Goal: Task Accomplishment & Management: Use online tool/utility

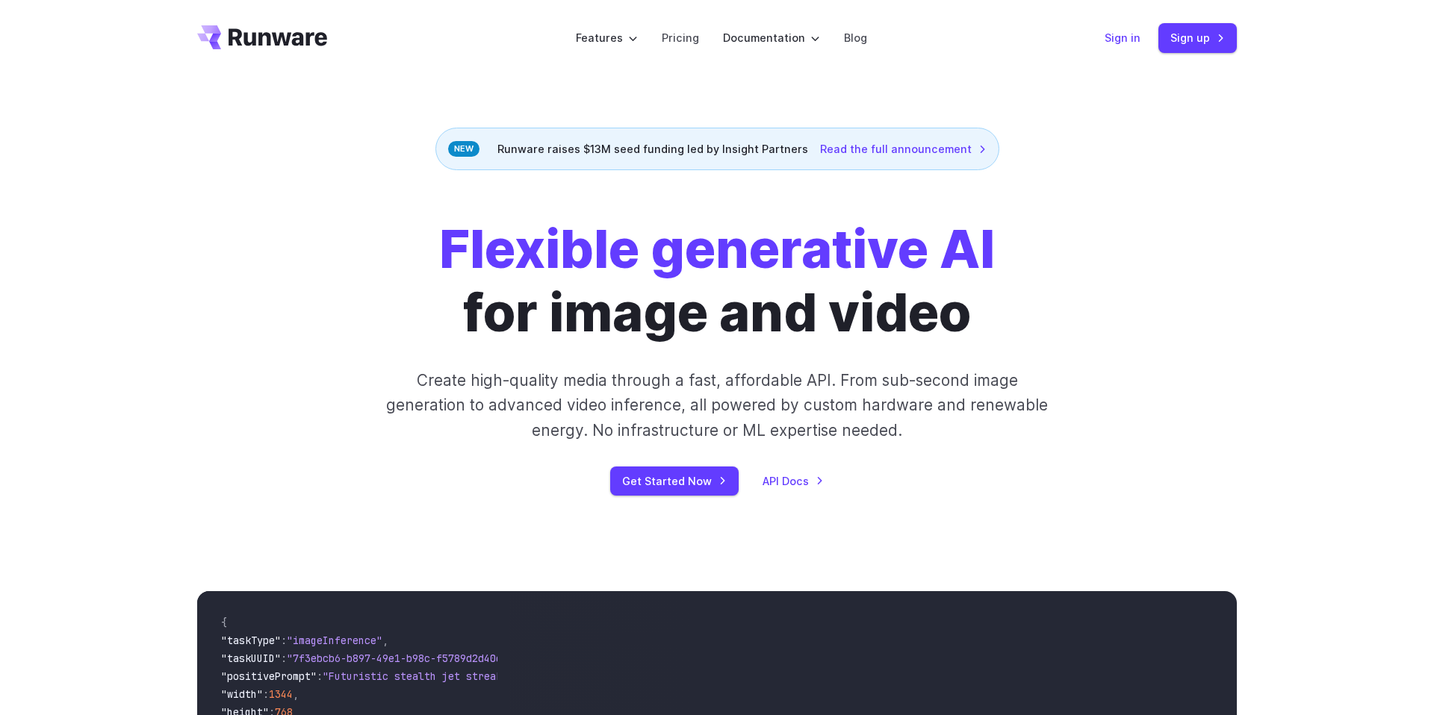
click at [1122, 41] on link "Sign in" at bounding box center [1122, 37] width 36 height 17
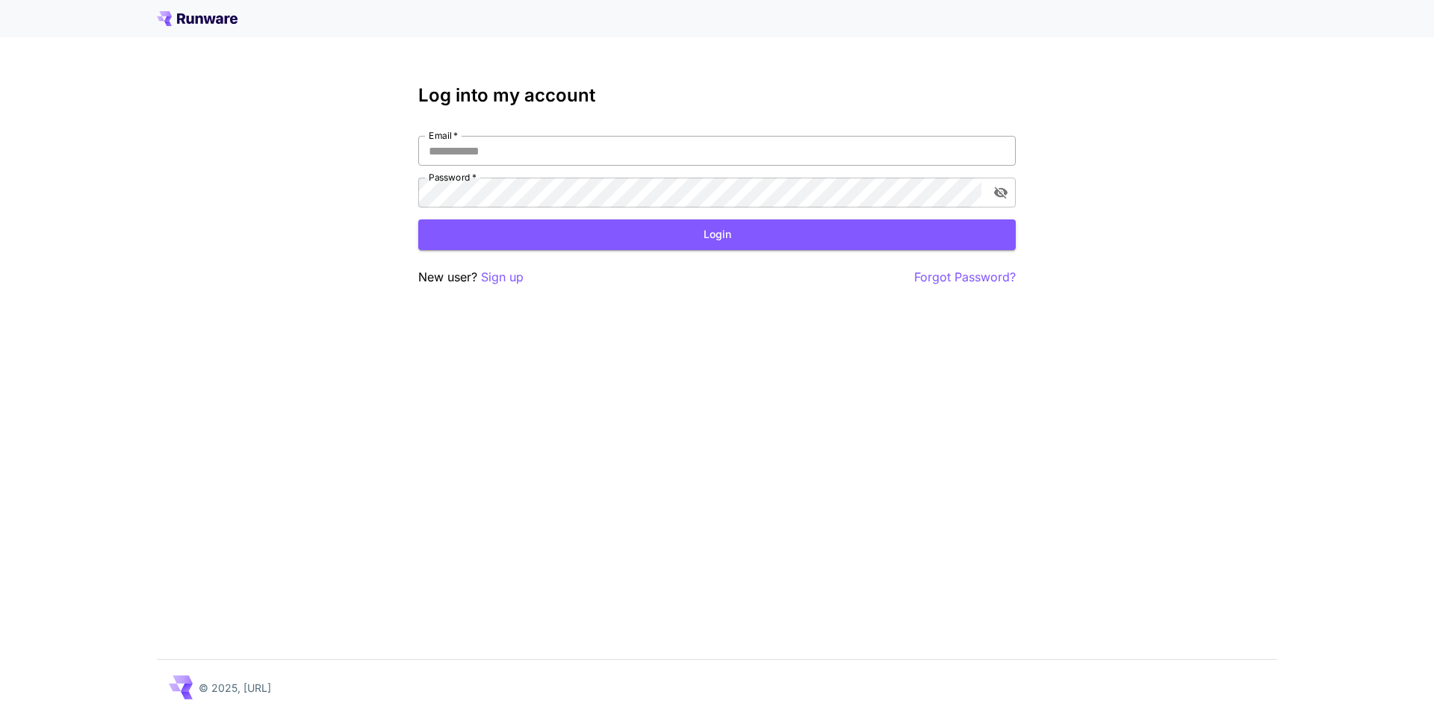
click at [700, 152] on input "Email   *" at bounding box center [716, 151] width 597 height 30
type input "**********"
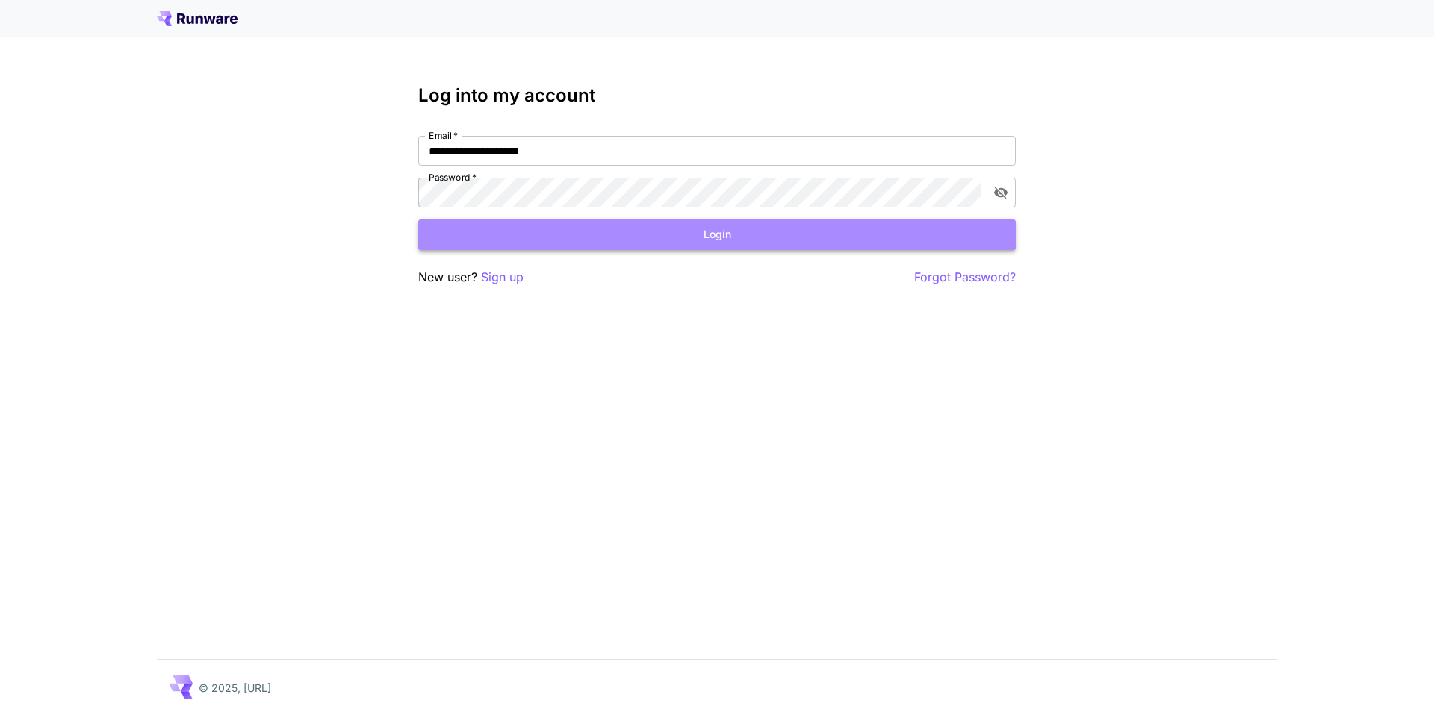
click at [710, 233] on button "Login" at bounding box center [716, 235] width 597 height 31
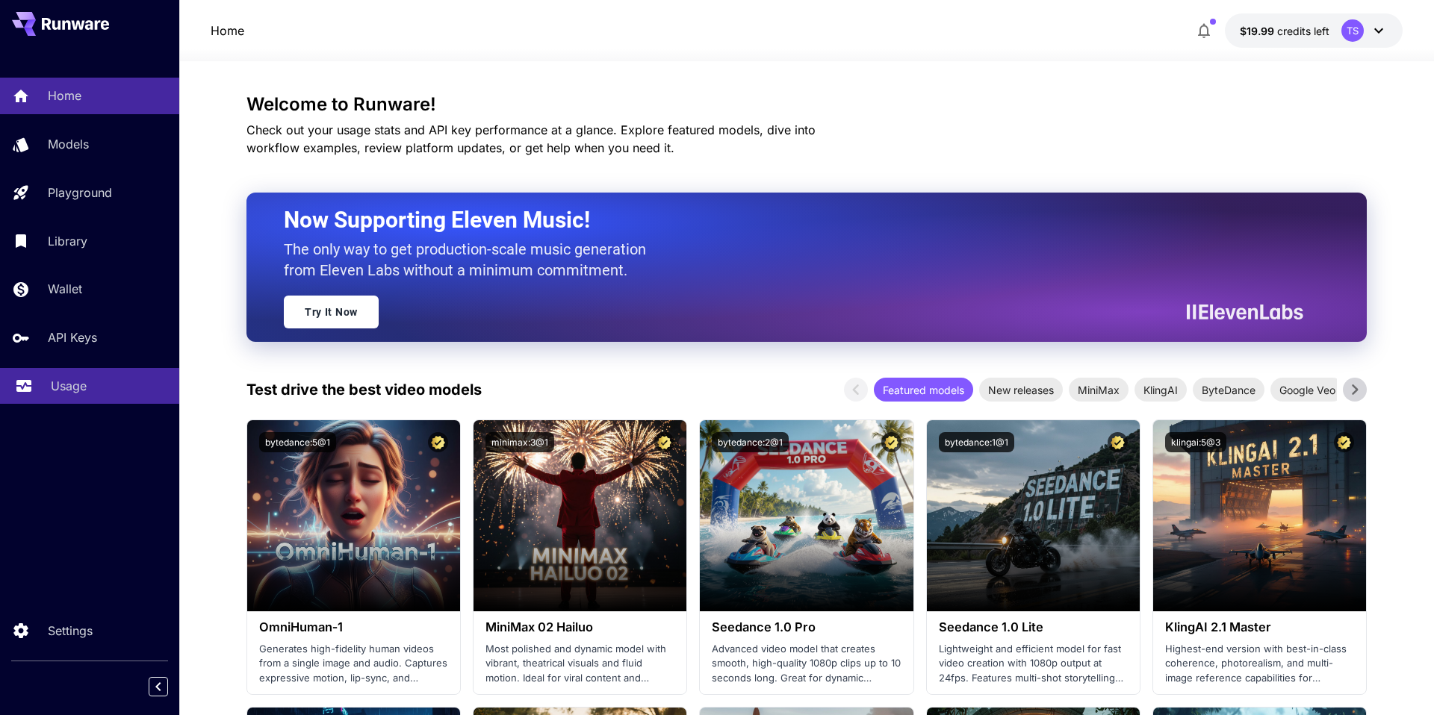
click at [89, 382] on div "Usage" at bounding box center [109, 386] width 116 height 18
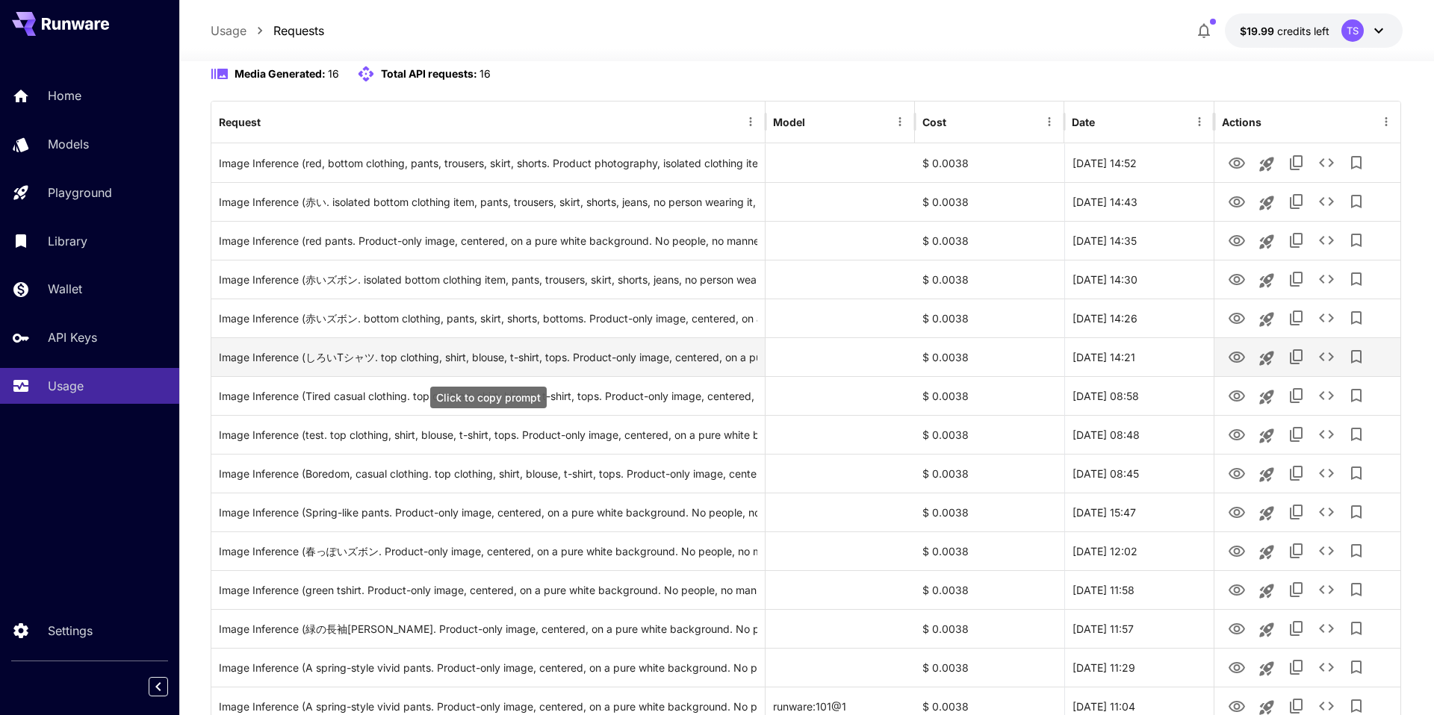
scroll to position [284, 0]
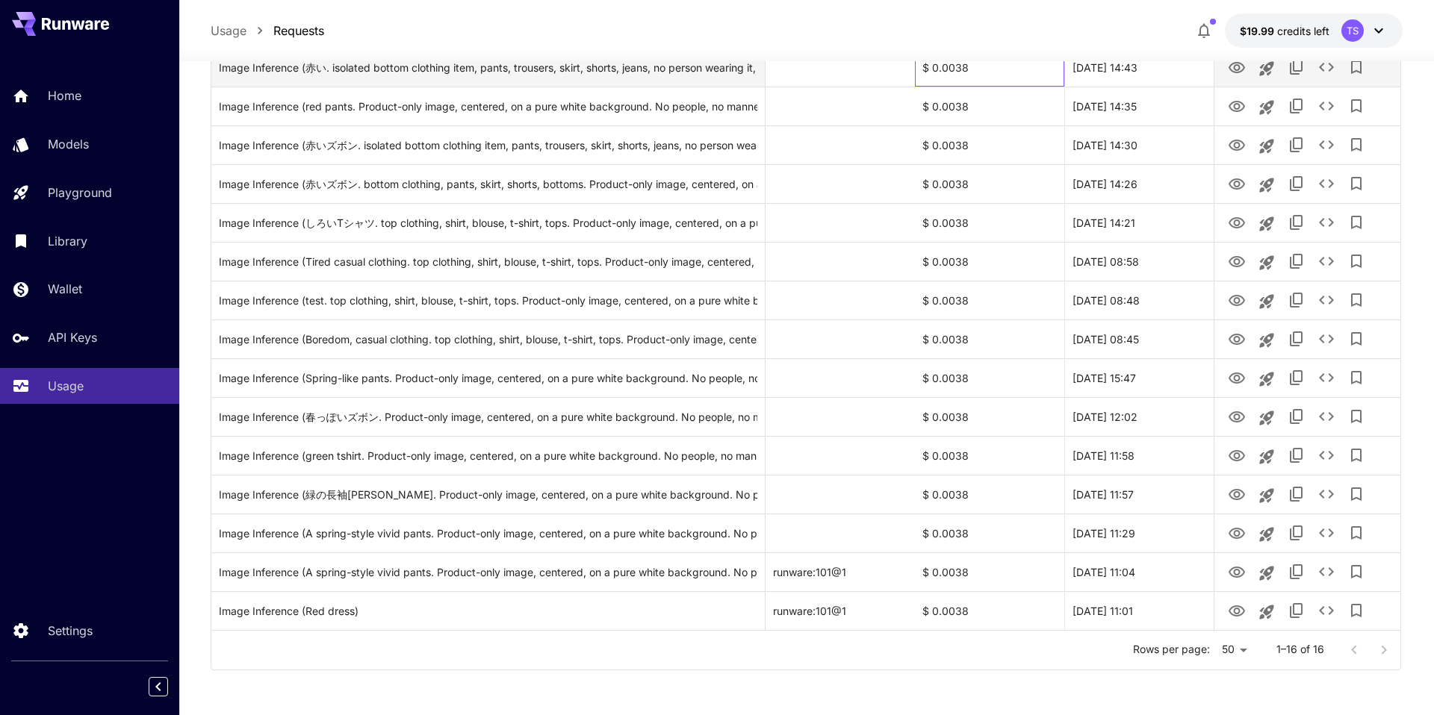
drag, startPoint x: 914, startPoint y: 68, endPoint x: 1030, endPoint y: 68, distance: 116.5
click at [1030, 68] on div "$ 0.0038" at bounding box center [989, 67] width 149 height 39
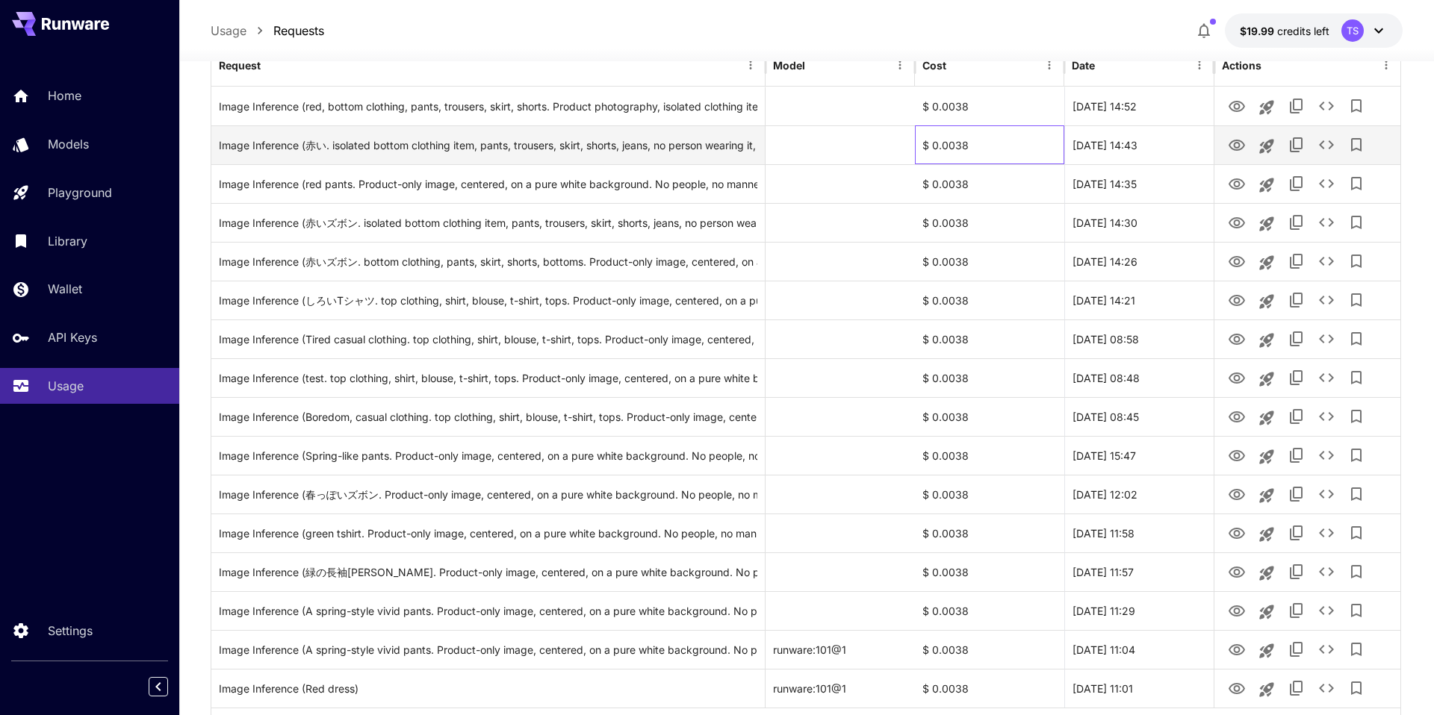
scroll to position [183, 0]
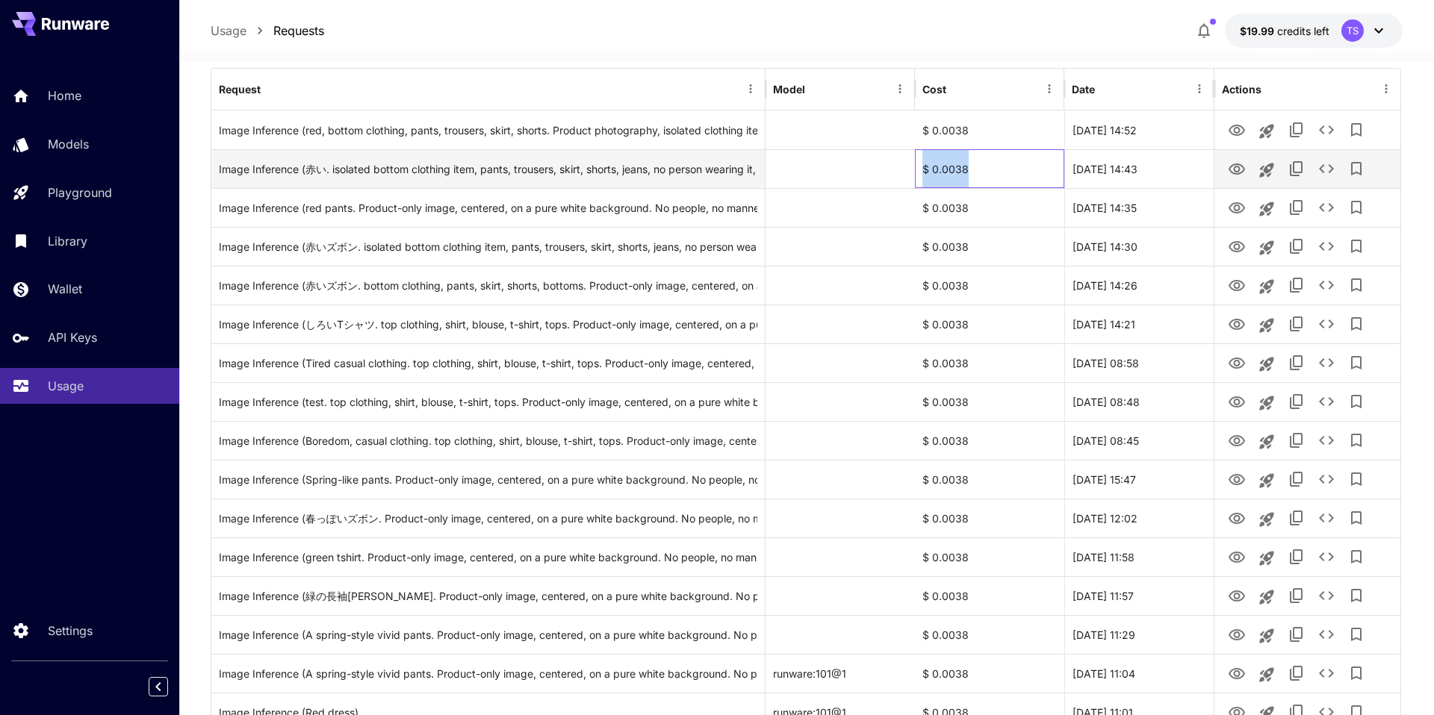
drag, startPoint x: 980, startPoint y: 173, endPoint x: 907, endPoint y: 173, distance: 72.4
click at [907, 173] on div "Image Inference (赤い. isolated bottom clothing item, pants, trousers, skirt, sho…" at bounding box center [805, 168] width 1189 height 39
copy div "$ 0.0038"
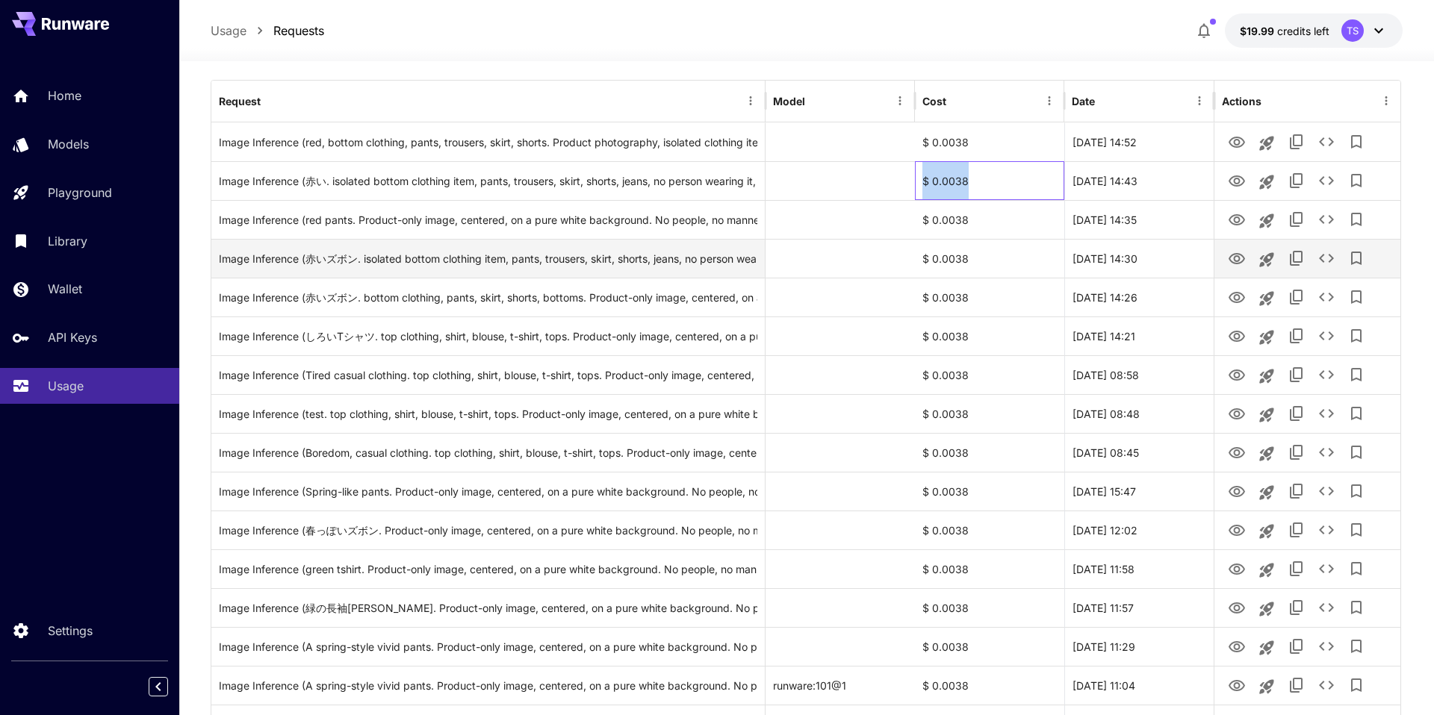
scroll to position [84, 0]
